Goal: Find specific page/section: Find specific page/section

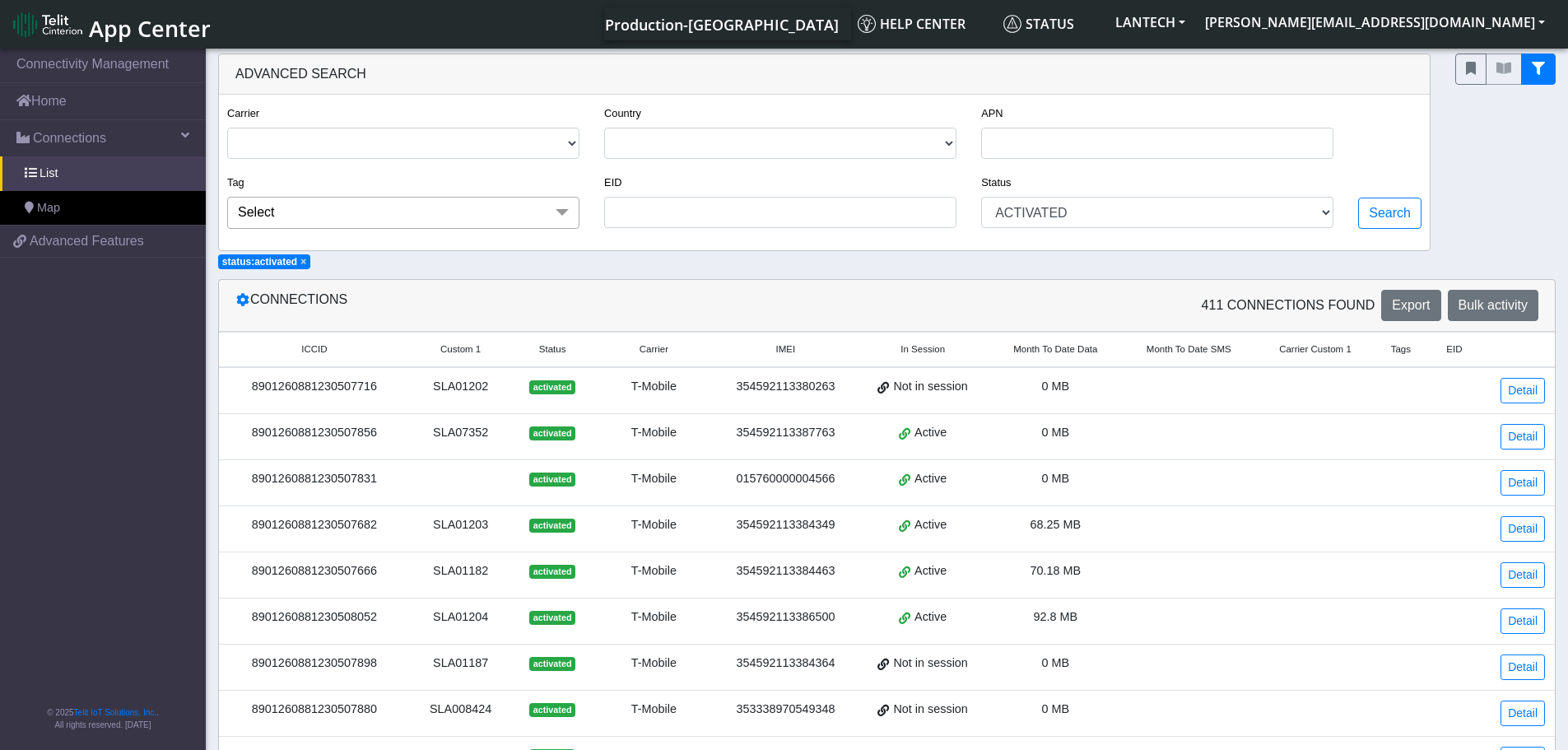
select select "activated"
click at [51, 108] on link "Home" at bounding box center [102, 101] width 206 height 36
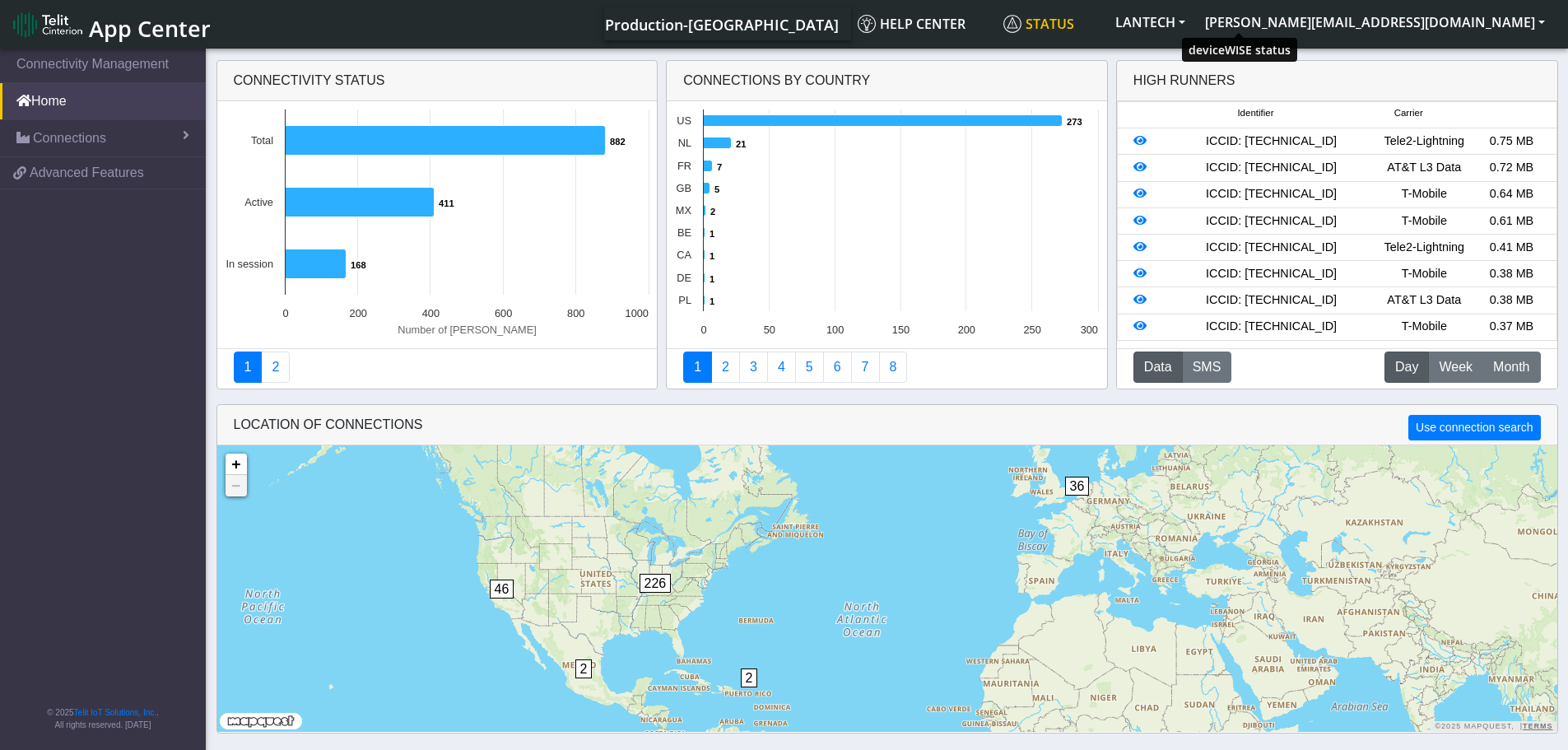
click at [1074, 28] on span "Status" at bounding box center [1038, 24] width 71 height 18
click at [991, 122] on icon at bounding box center [882, 121] width 359 height 12
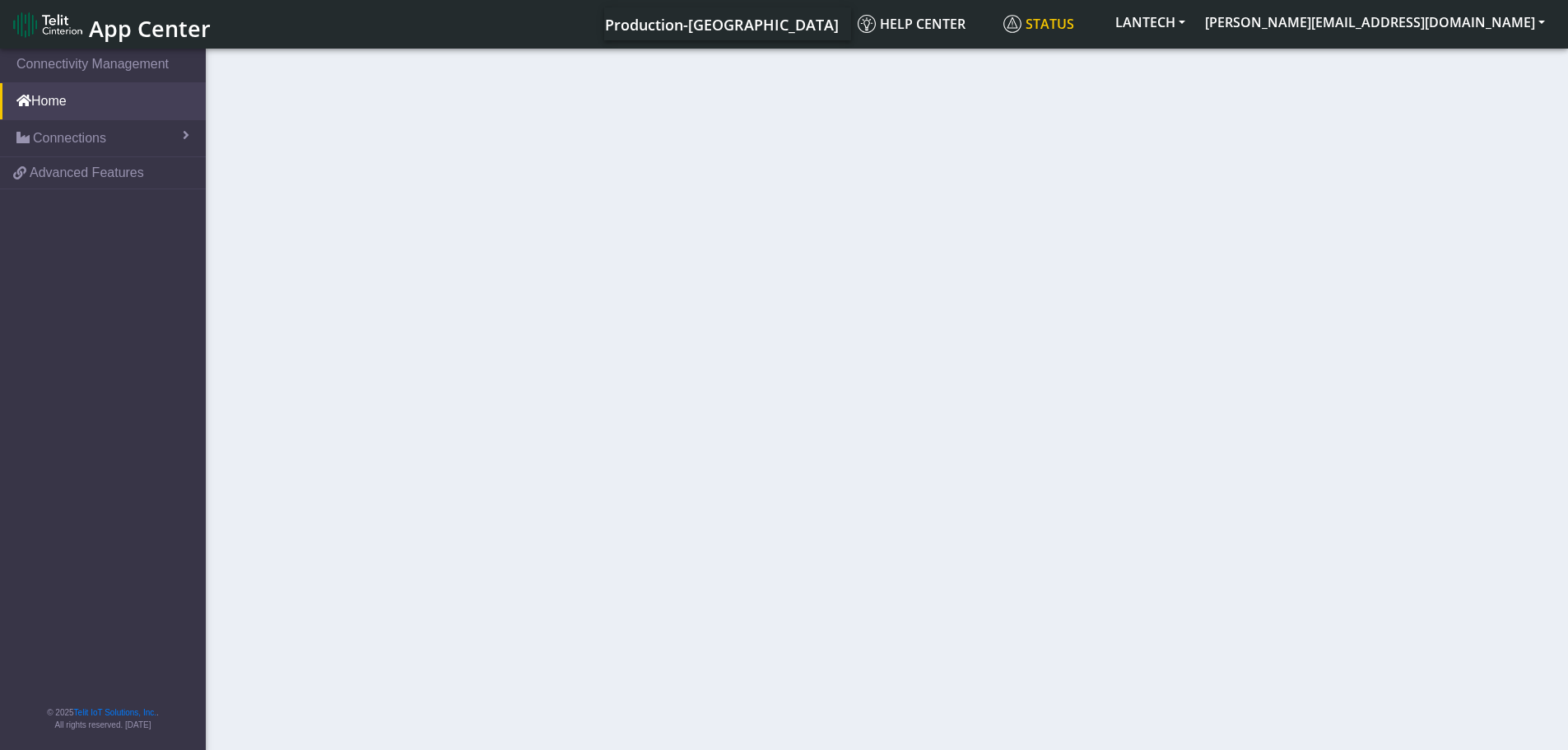
select select
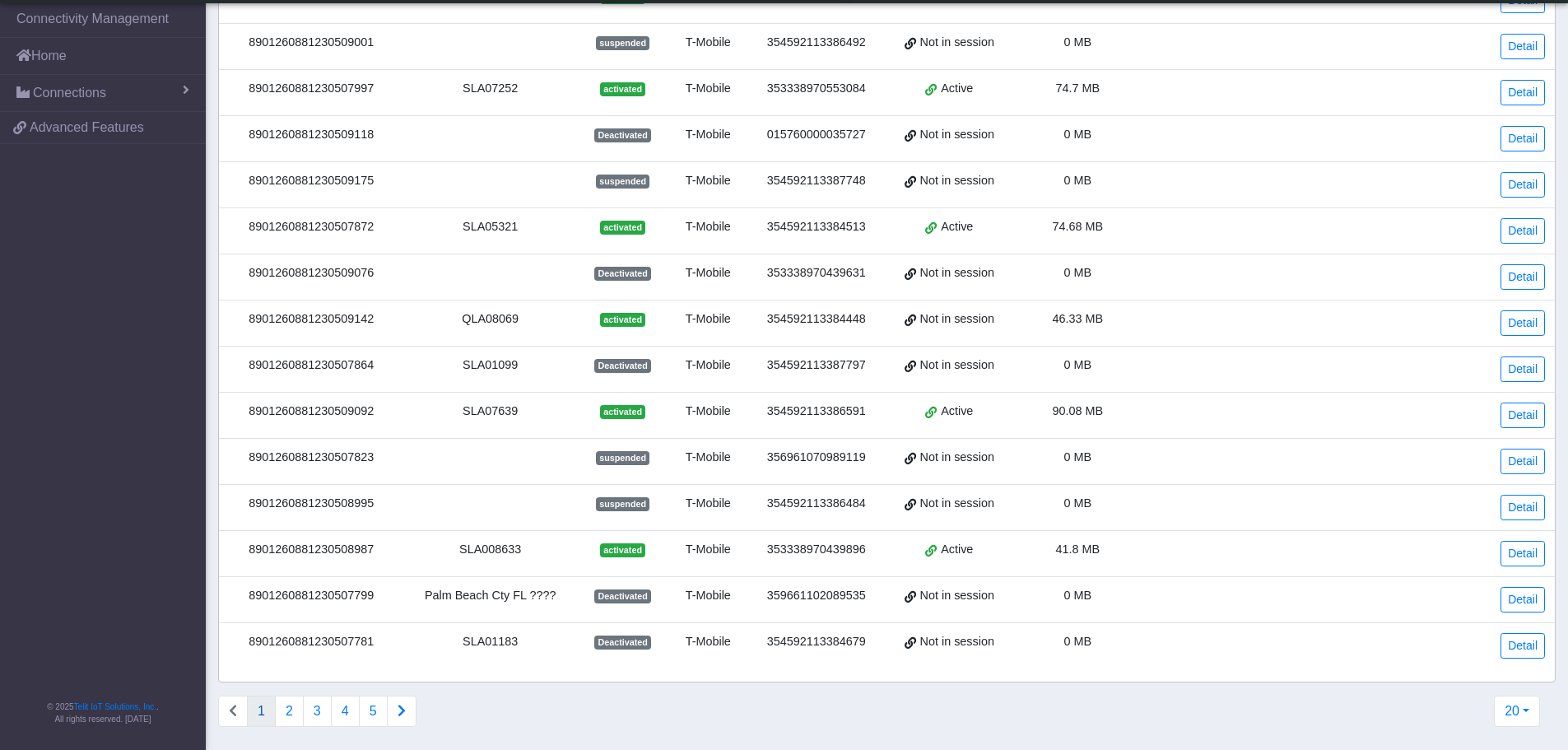
scroll to position [578, 0]
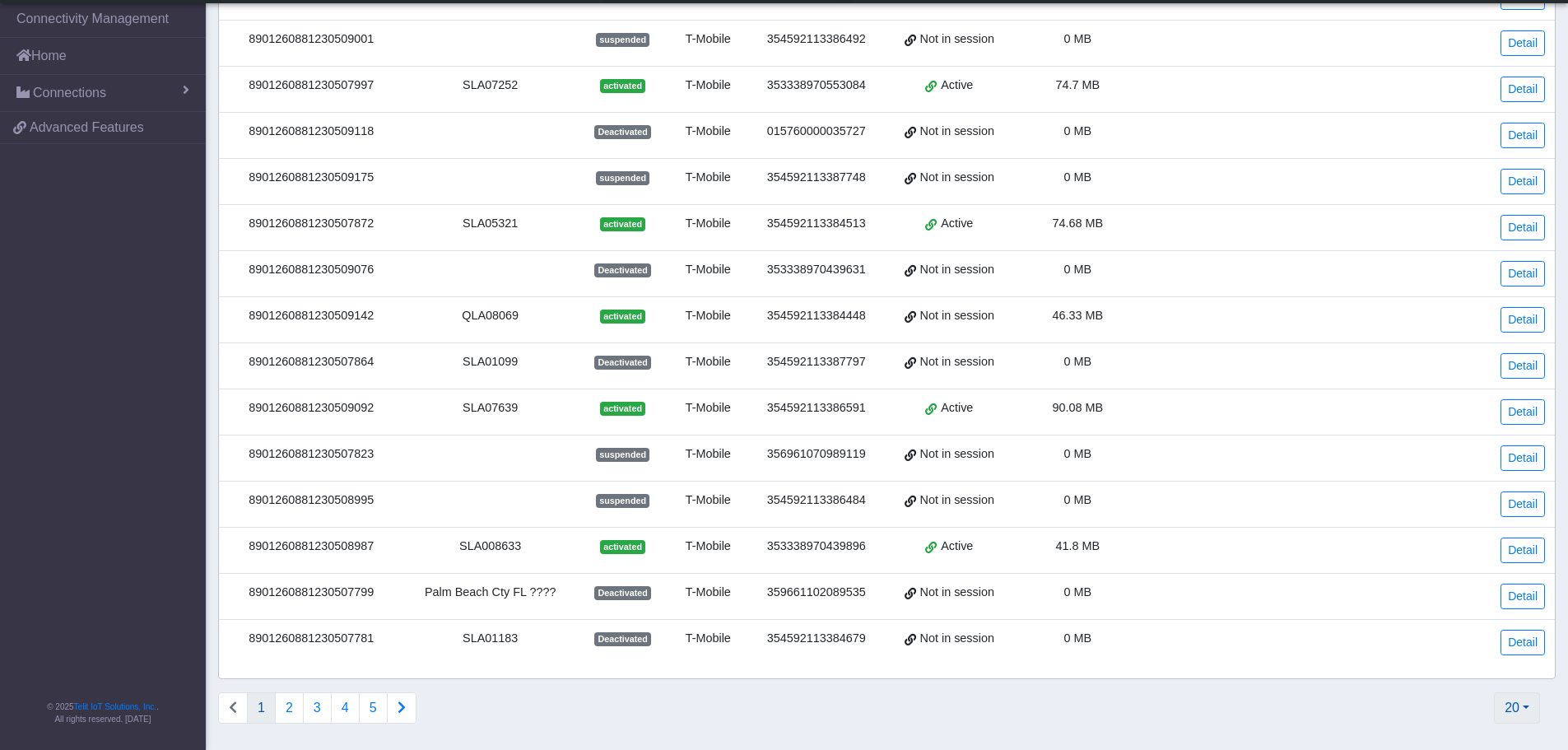
click at [1531, 711] on button "20" at bounding box center [1516, 707] width 46 height 31
click at [1453, 666] on button "2000" at bounding box center [1473, 670] width 130 height 27
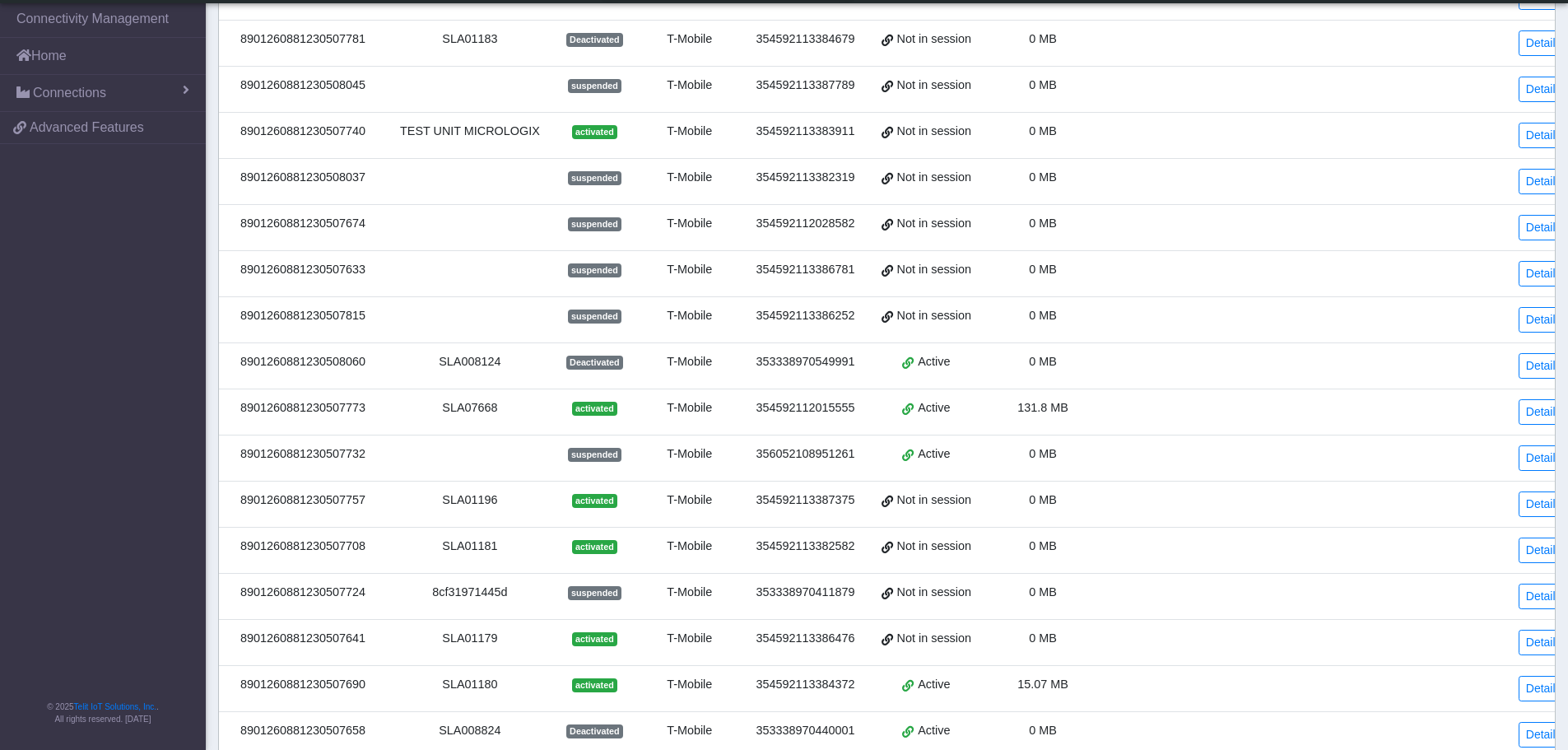
scroll to position [0, 0]
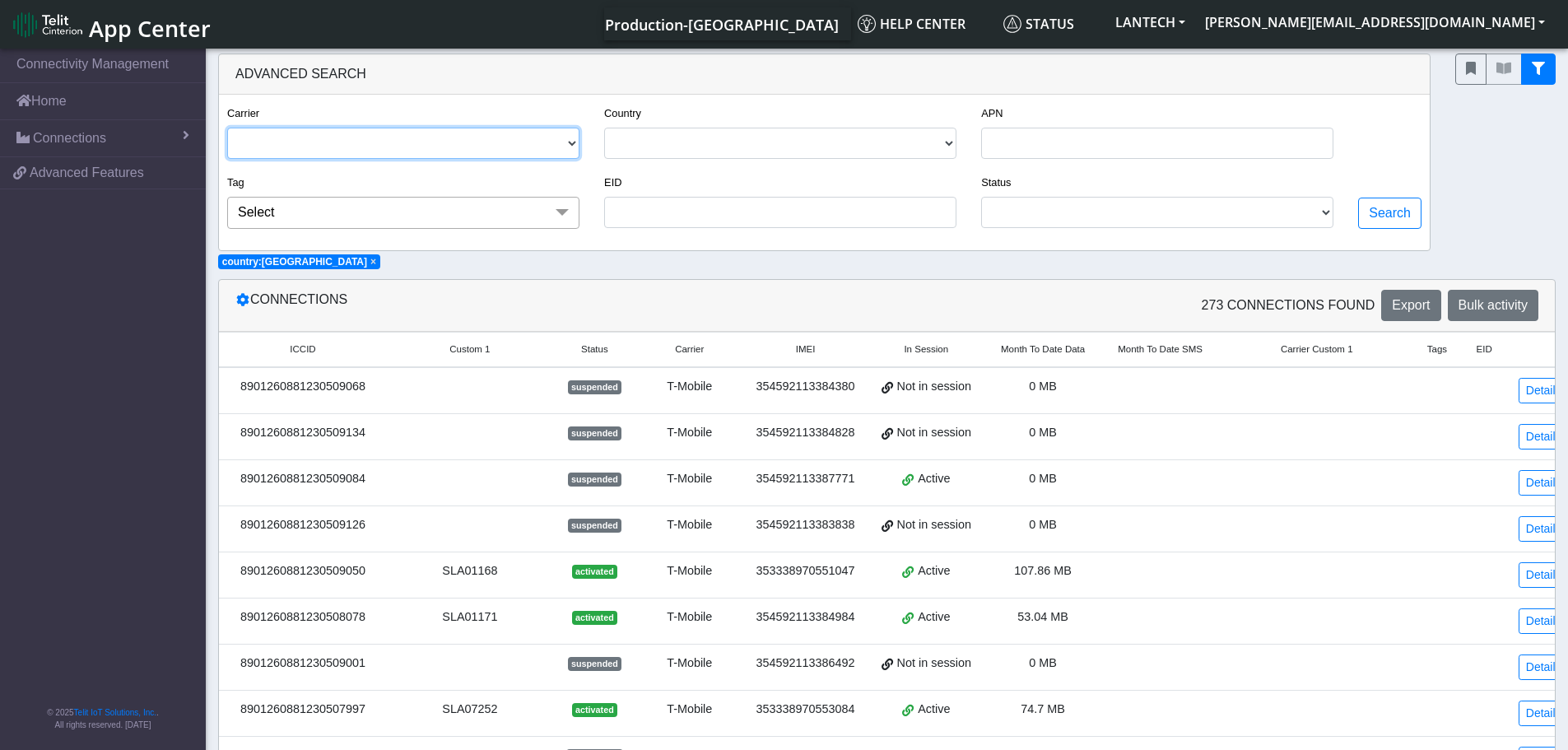
click at [489, 141] on select "T-MOBILE TELIT TELE2-LIGHTNING AT&T L3 DATA AT&T-JASPER VERIZON WIRELESS" at bounding box center [403, 142] width 353 height 31
click at [492, 136] on select "T-MOBILE TELIT TELE2-LIGHTNING AT&T L3 DATA AT&T-JASPER VERIZON WIRELESS" at bounding box center [403, 142] width 353 height 31
click at [522, 77] on div "Advanced Search" at bounding box center [824, 75] width 1210 height 41
click at [553, 213] on span at bounding box center [561, 212] width 33 height 31
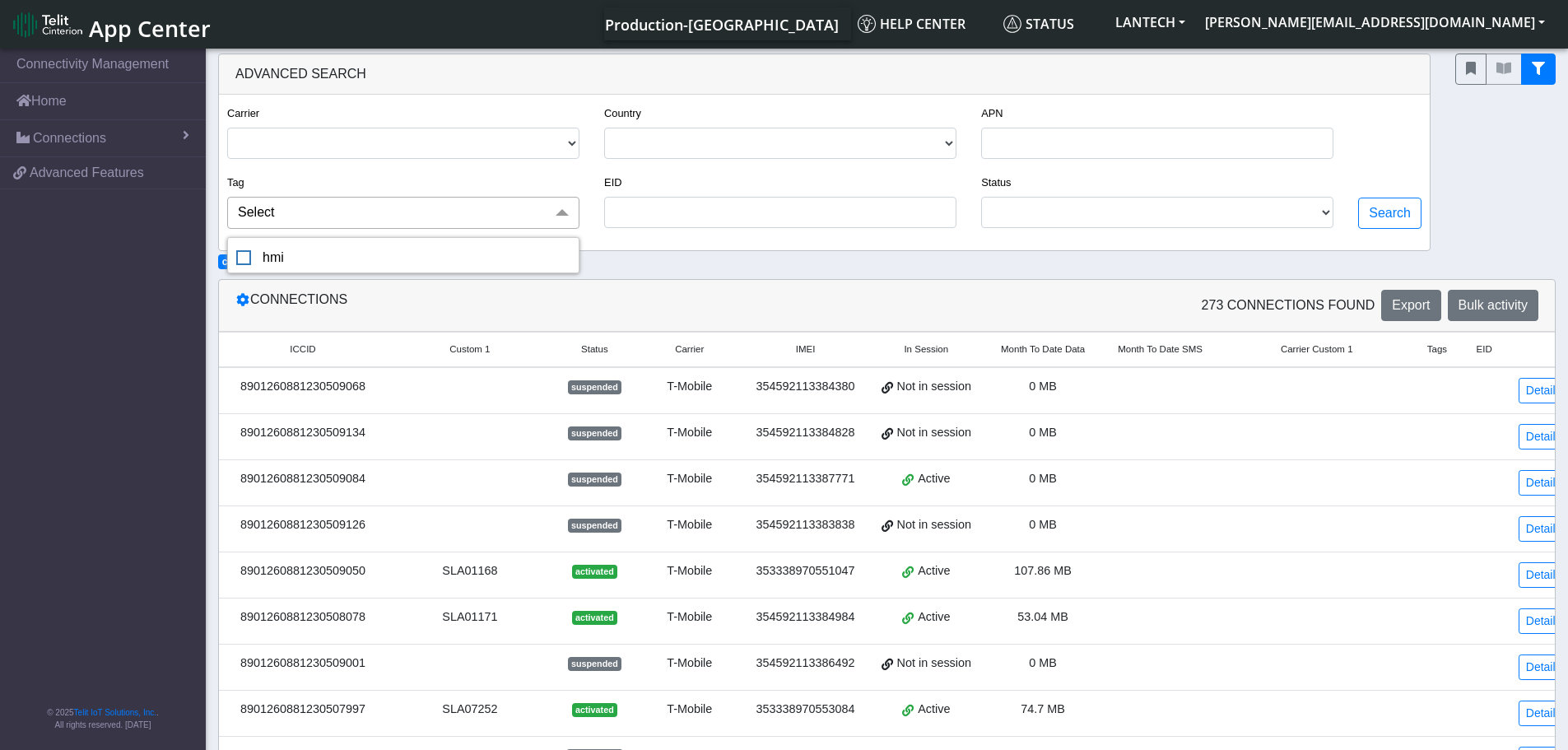
click at [553, 213] on span at bounding box center [561, 212] width 33 height 31
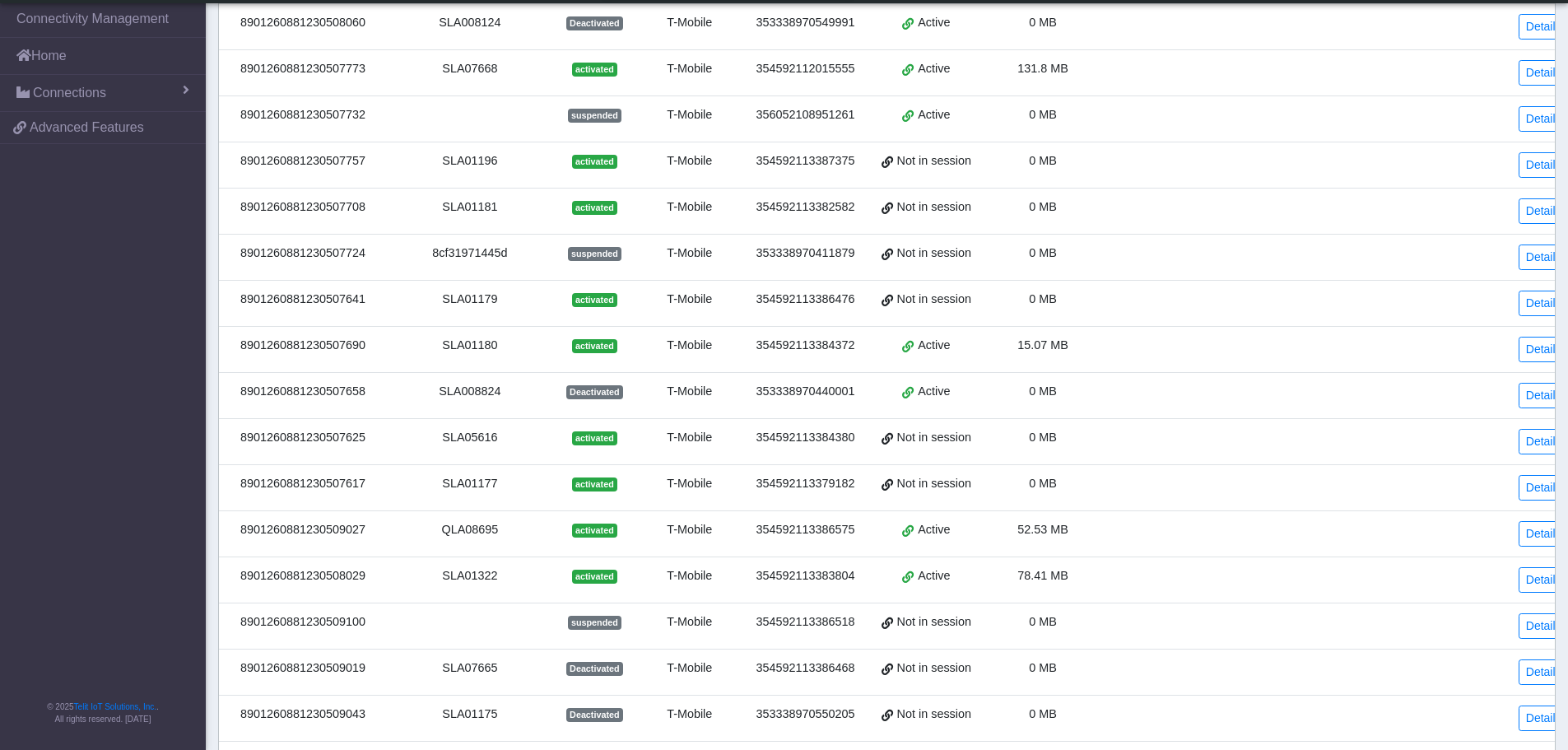
scroll to position [1481, 0]
